Goal: Download file/media

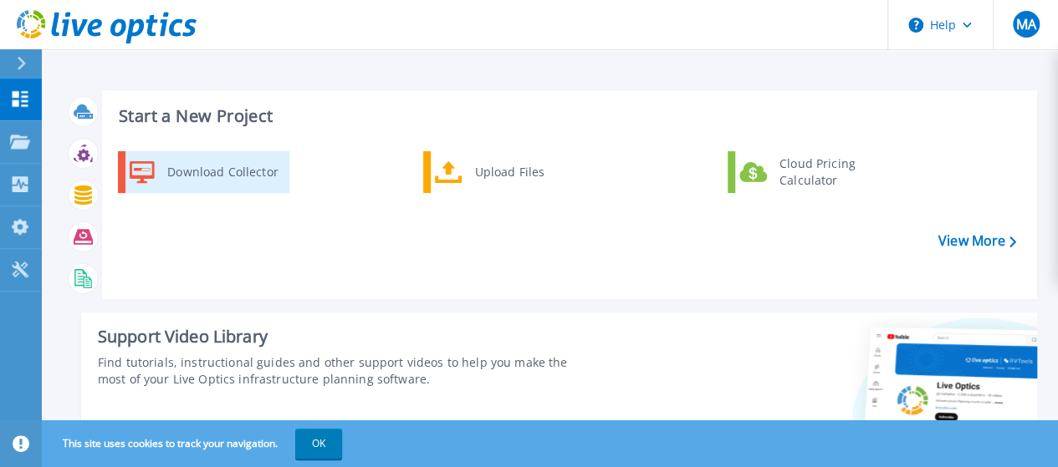
click at [237, 166] on div "Download Collector" at bounding box center [222, 171] width 126 height 33
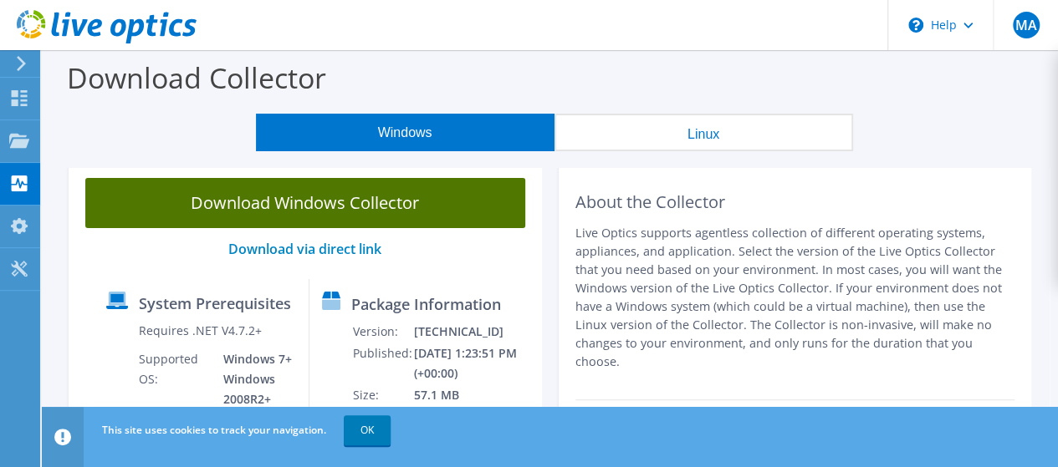
click at [290, 216] on link "Download Windows Collector" at bounding box center [305, 203] width 440 height 50
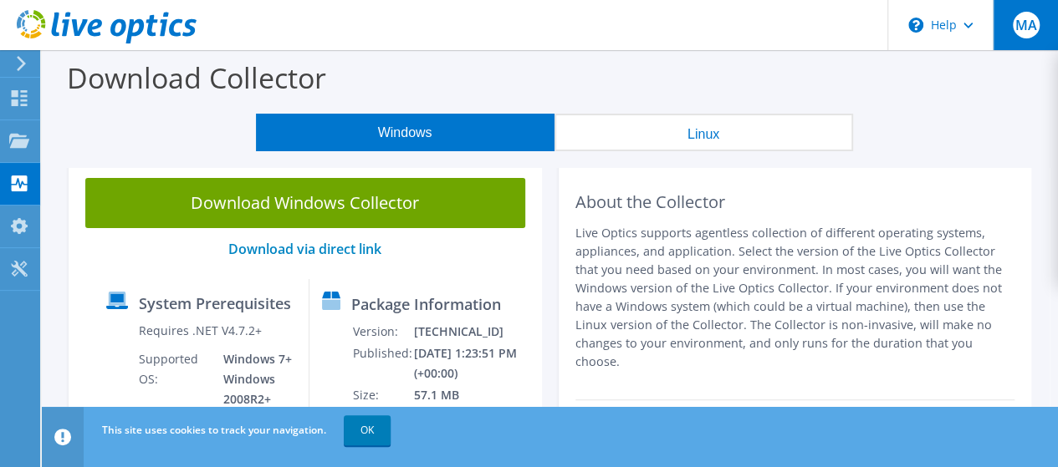
click at [1027, 34] on span "MA" at bounding box center [1025, 25] width 27 height 27
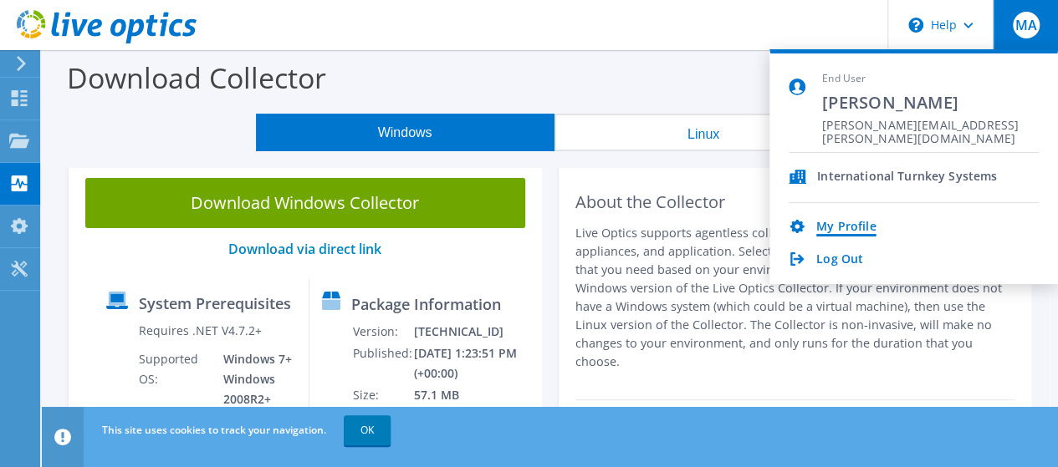
click at [851, 228] on link "My Profile" at bounding box center [845, 228] width 59 height 16
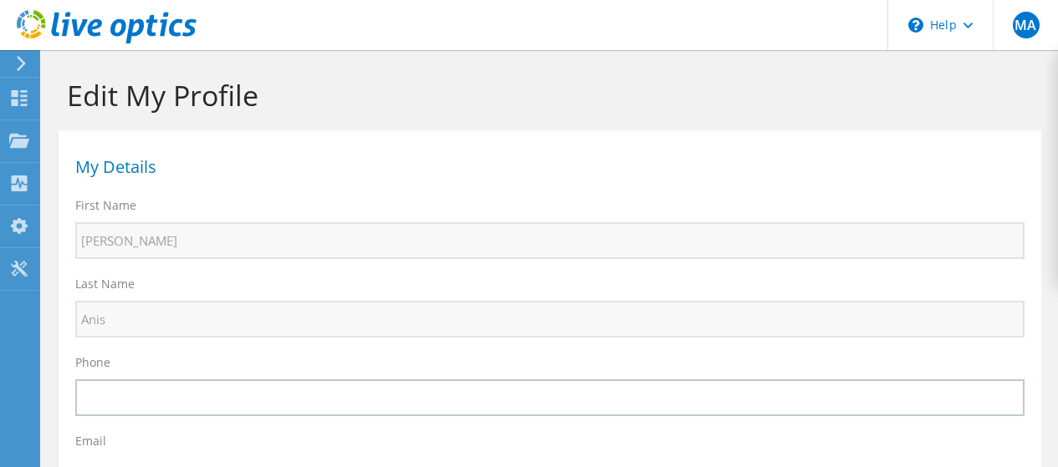
select select "22"
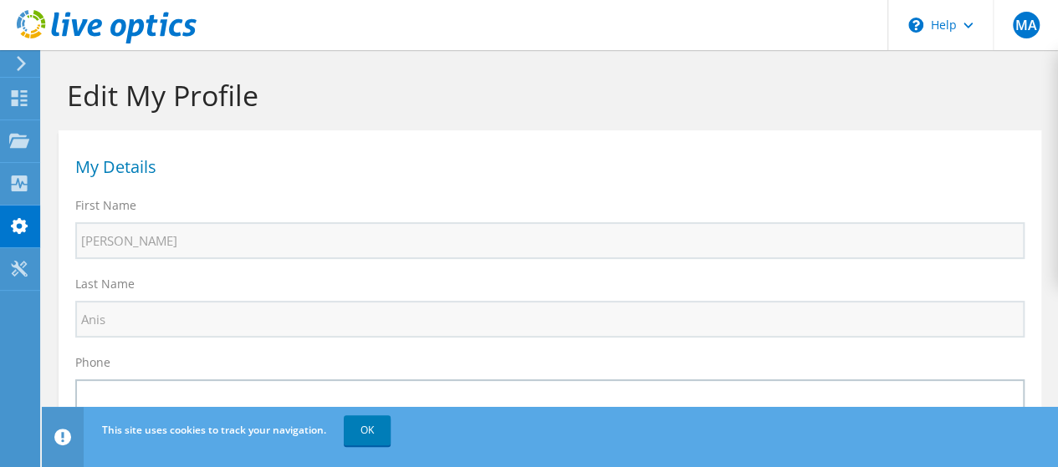
drag, startPoint x: 1066, startPoint y: 97, endPoint x: 1047, endPoint y: 79, distance: 26.6
click at [1047, 79] on html "MA End User [PERSON_NAME] Anis [EMAIL_ADDRESS][PERSON_NAME][DOMAIN_NAME] Intern…" at bounding box center [529, 233] width 1058 height 467
click at [28, 94] on icon at bounding box center [19, 98] width 20 height 16
